Goal: Find specific page/section: Find specific page/section

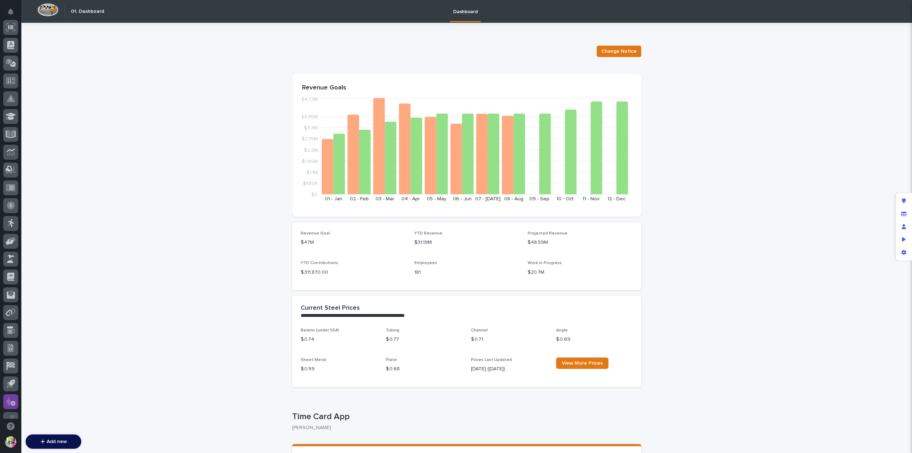
scroll to position [135, 0]
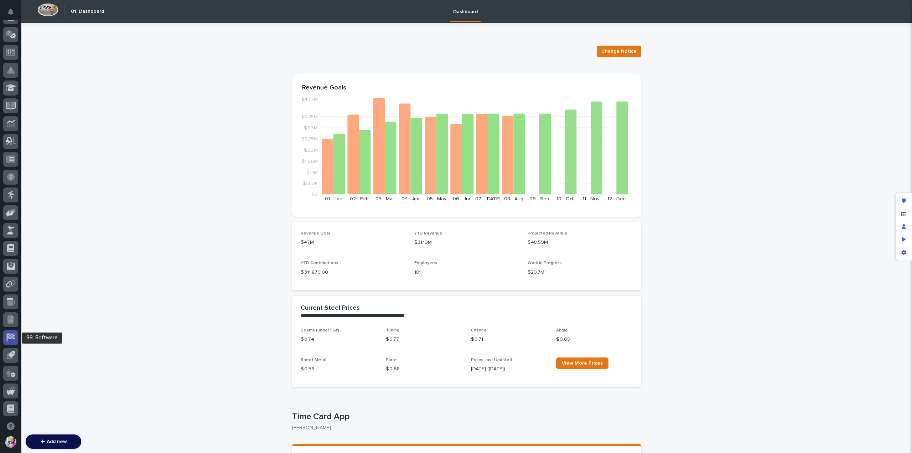
click at [11, 339] on icon at bounding box center [10, 337] width 9 height 8
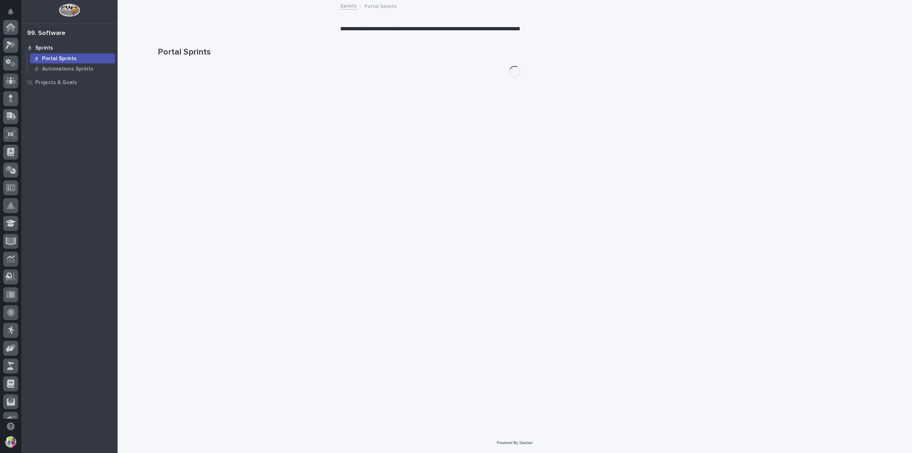
scroll to position [135, 0]
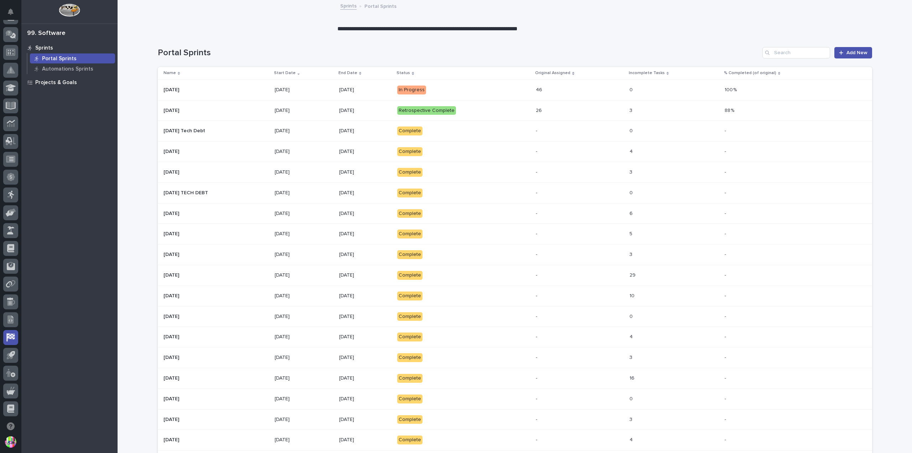
click at [53, 79] on p "Projects & Goals" at bounding box center [56, 82] width 42 height 6
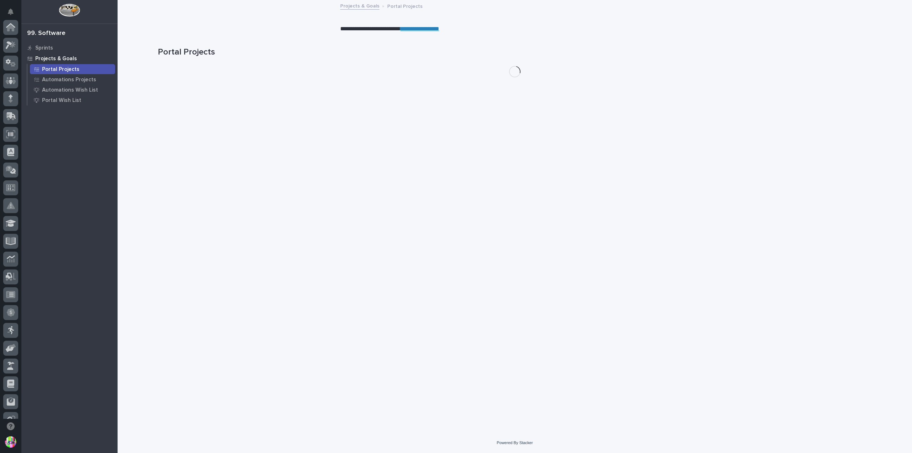
scroll to position [135, 0]
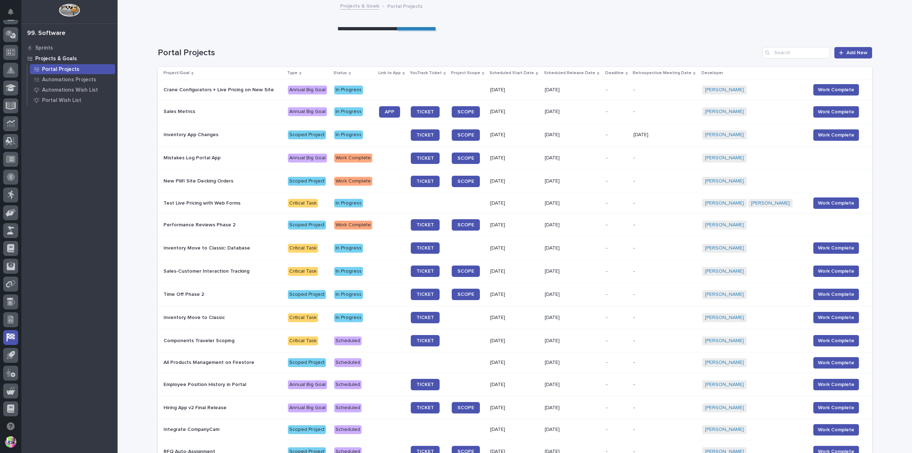
click at [432, 27] on link "**********" at bounding box center [416, 28] width 39 height 5
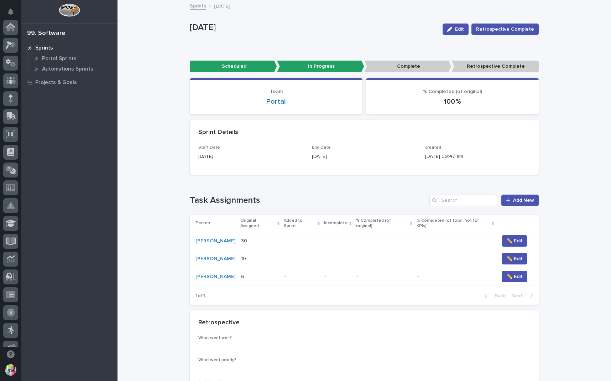
scroll to position [207, 0]
